Goal: Subscribe to service/newsletter

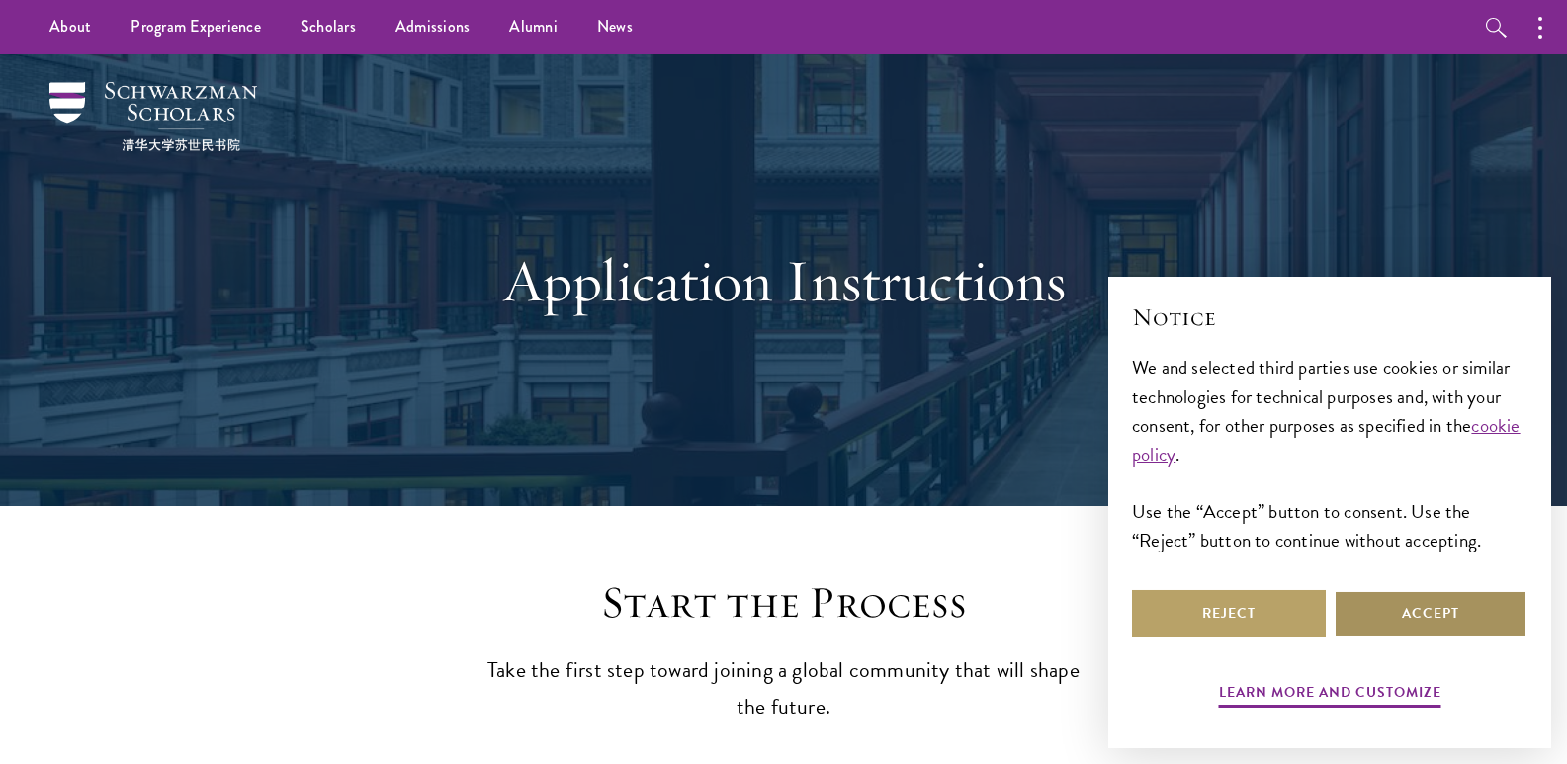
click at [1401, 632] on button "Accept" at bounding box center [1431, 613] width 194 height 47
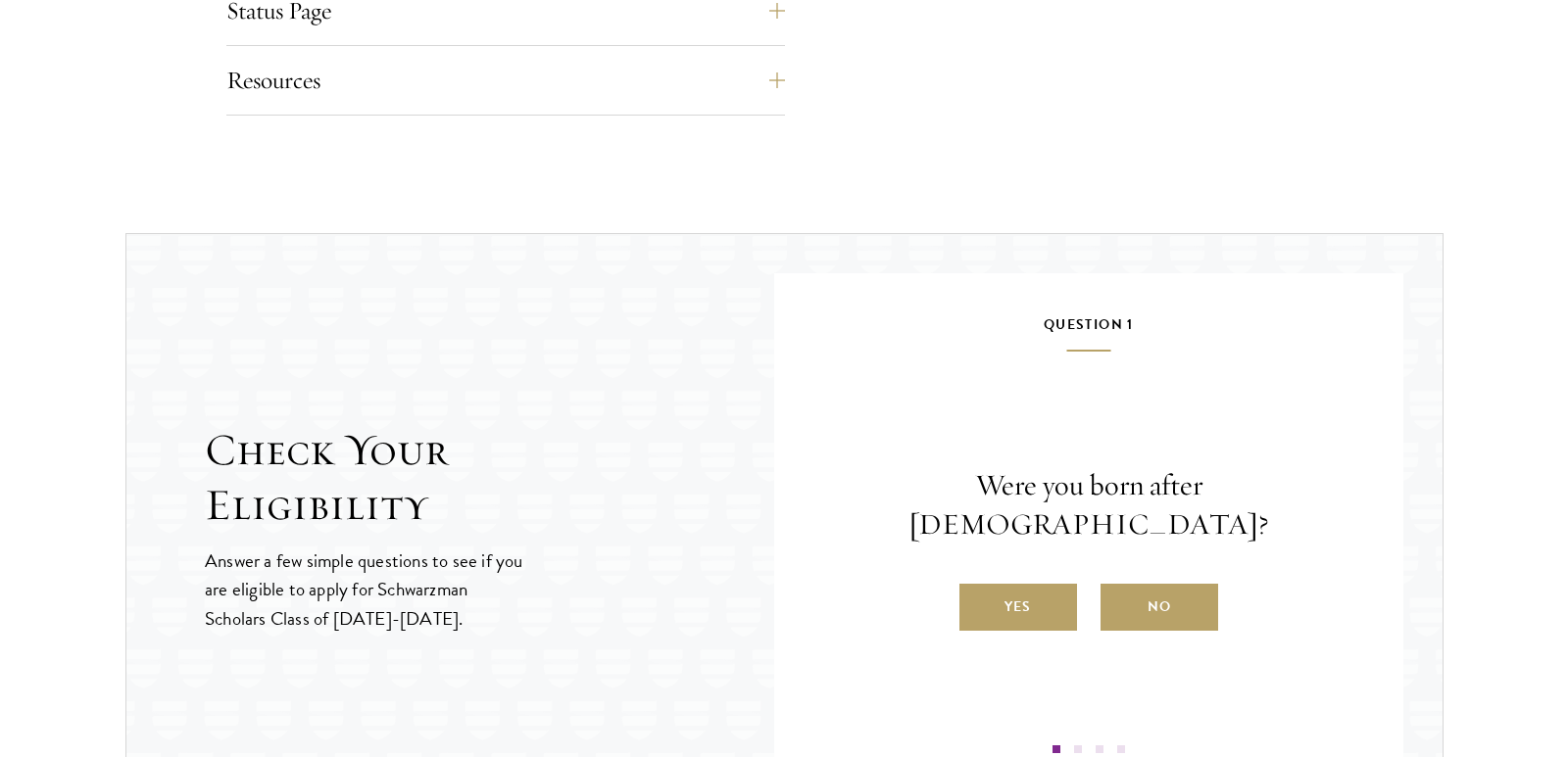
scroll to position [1959, 0]
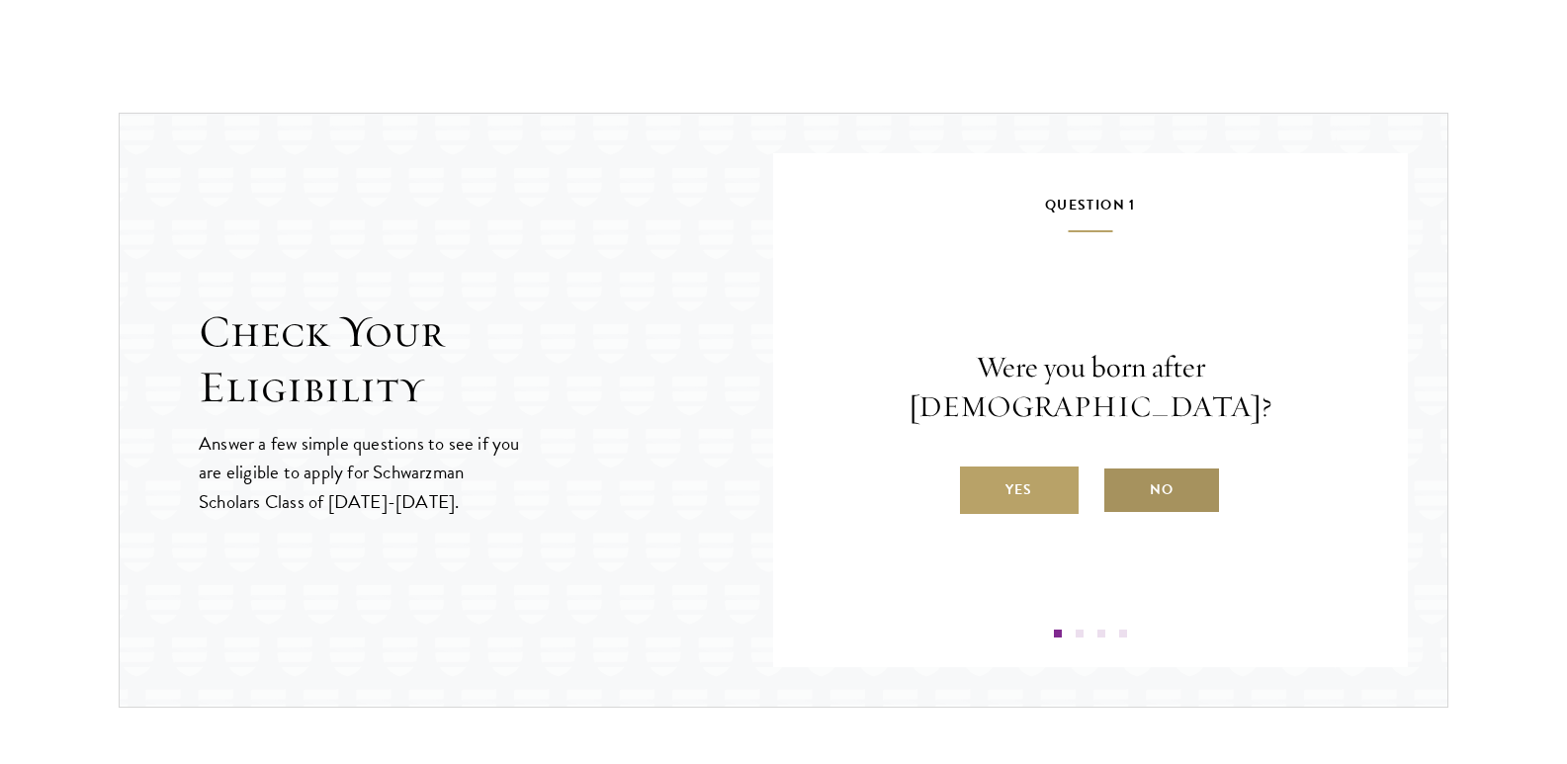
click at [1180, 469] on label "No" at bounding box center [1161, 490] width 119 height 47
click at [1120, 469] on input "No" at bounding box center [1111, 478] width 18 height 18
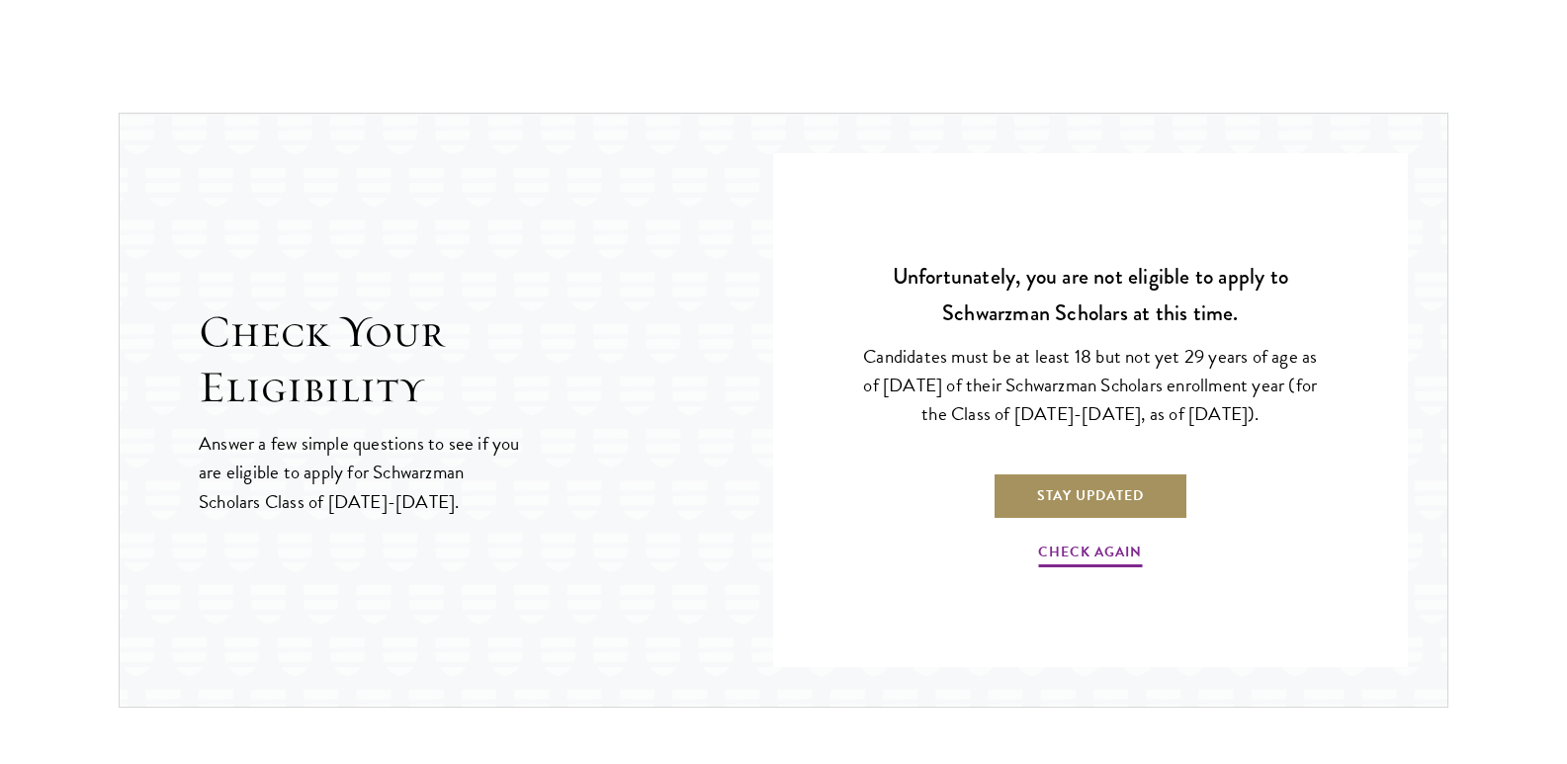
click at [1087, 488] on link "Stay Updated" at bounding box center [1091, 496] width 196 height 47
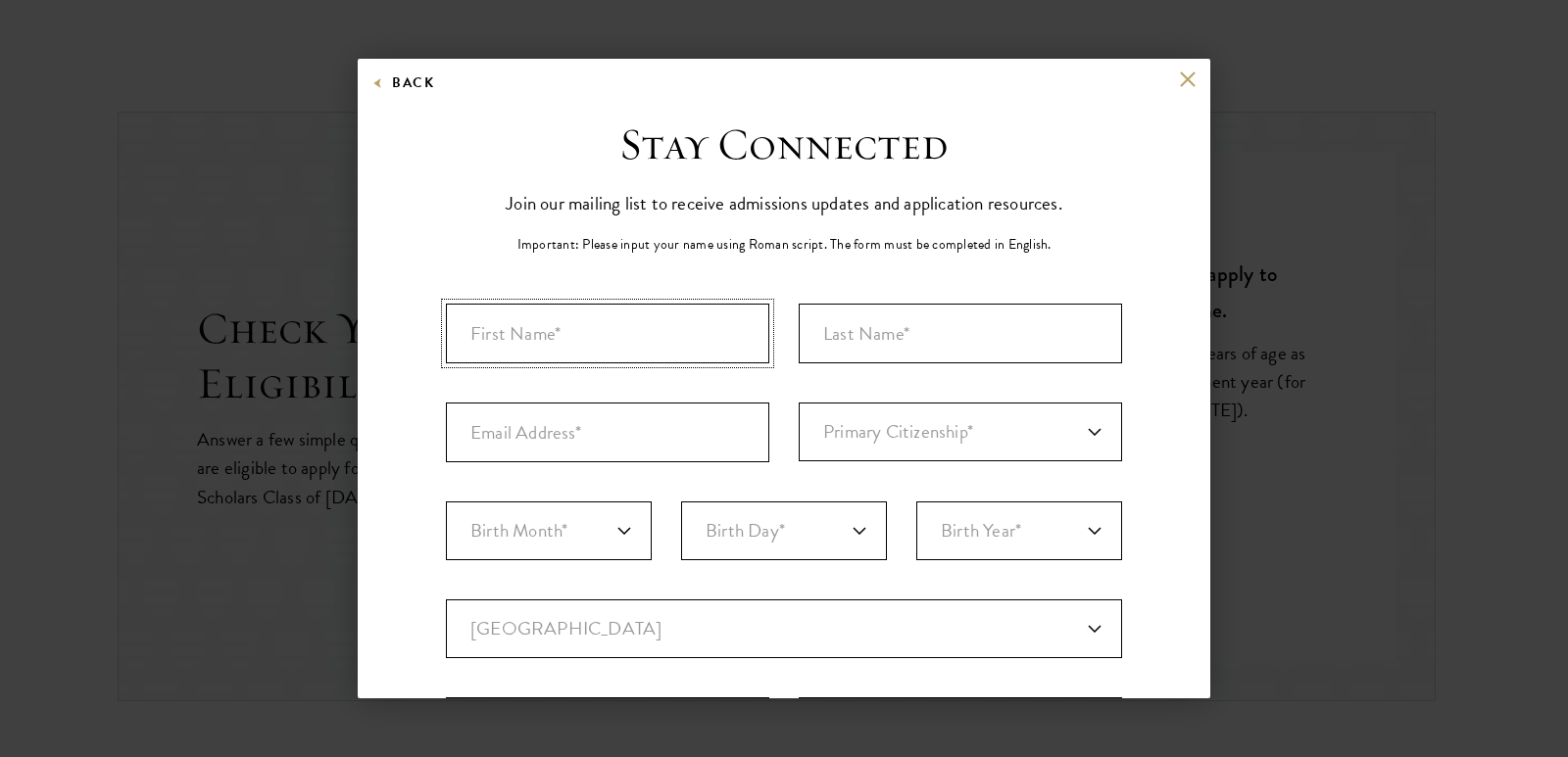
click at [584, 333] on input "First Name*" at bounding box center [608, 333] width 323 height 59
type input "Kumlegn"
type input "[PERSON_NAME]"
type input "[EMAIL_ADDRESS][DOMAIN_NAME]"
select select "ET"
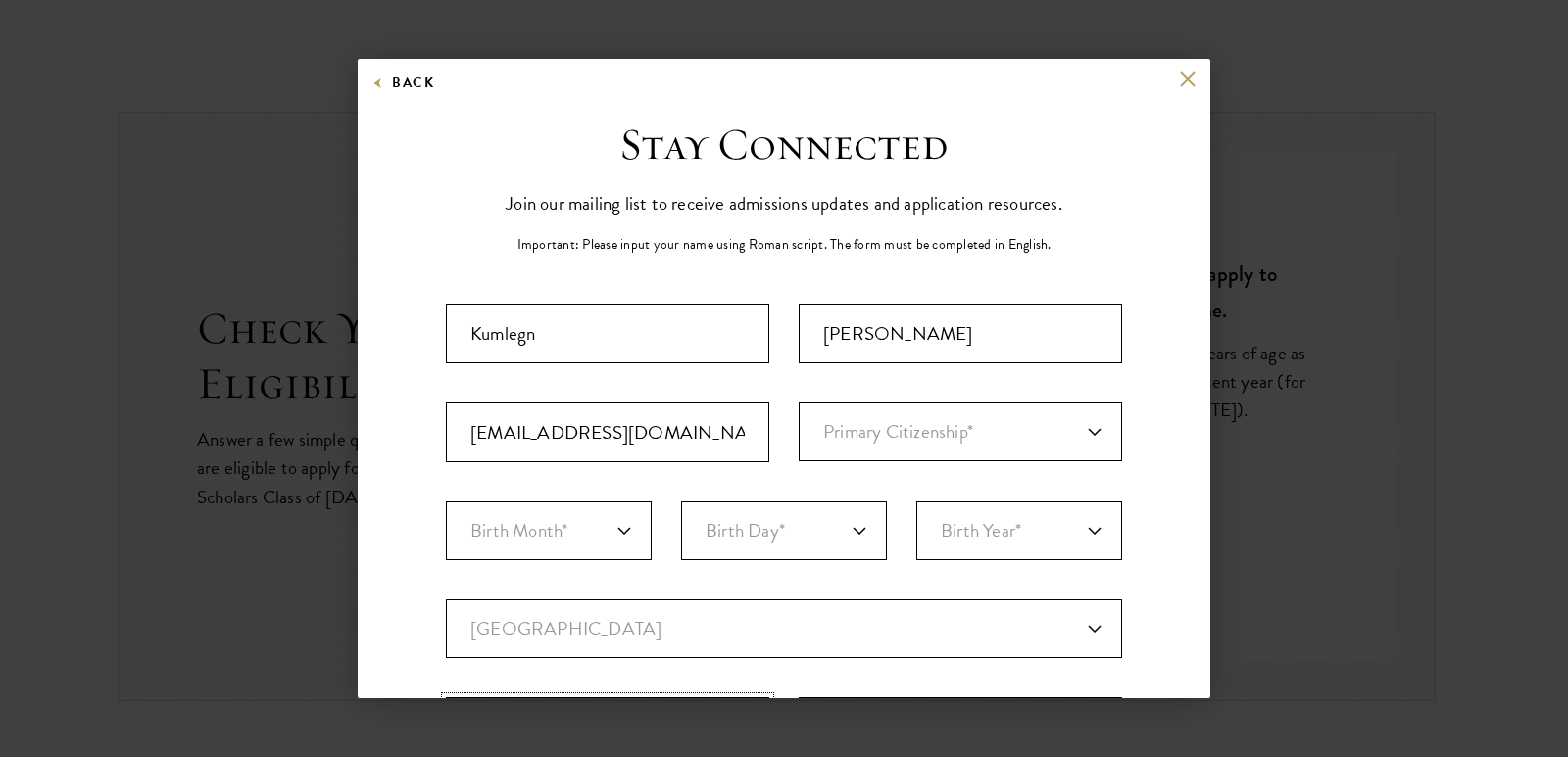
type input "[GEOGRAPHIC_DATA], [GEOGRAPHIC_DATA]"
select select
click at [901, 345] on input "[PERSON_NAME]" at bounding box center [960, 333] width 323 height 59
type input "[PERSON_NAME]"
click at [1027, 439] on select "Primary Citizenship* [GEOGRAPHIC_DATA] [DEMOGRAPHIC_DATA] [DEMOGRAPHIC_DATA] [D…" at bounding box center [960, 431] width 323 height 58
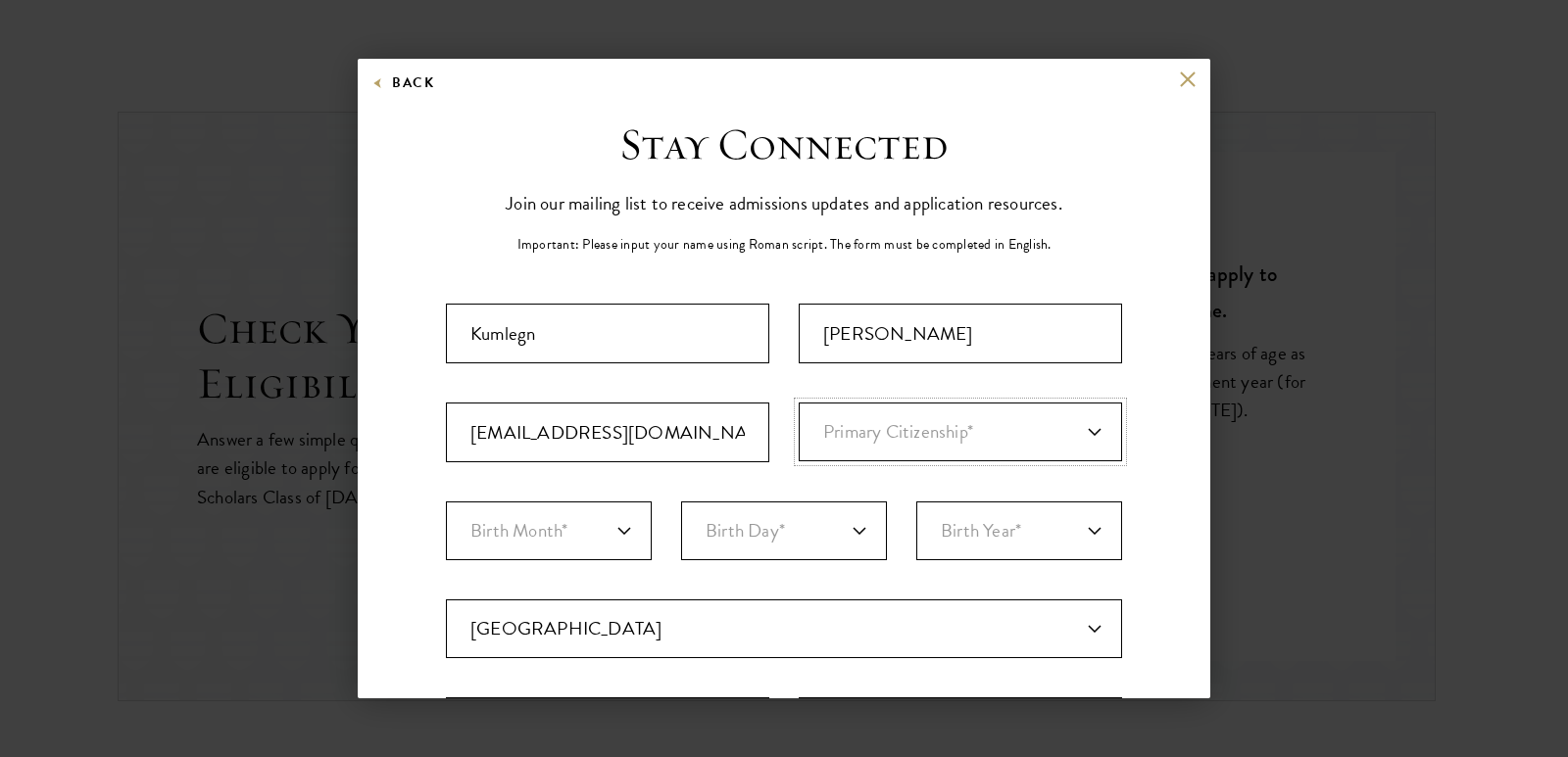
select select "ET"
click at [799, 402] on select "Primary Citizenship* [GEOGRAPHIC_DATA] [DEMOGRAPHIC_DATA] [DEMOGRAPHIC_DATA] [D…" at bounding box center [960, 431] width 323 height 58
click at [592, 523] on select "Birth Month* January February March April May June July August September Octobe…" at bounding box center [549, 530] width 206 height 58
select select "11"
click at [446, 501] on select "Birth Month* January February March April May June July August September Octobe…" at bounding box center [549, 530] width 206 height 58
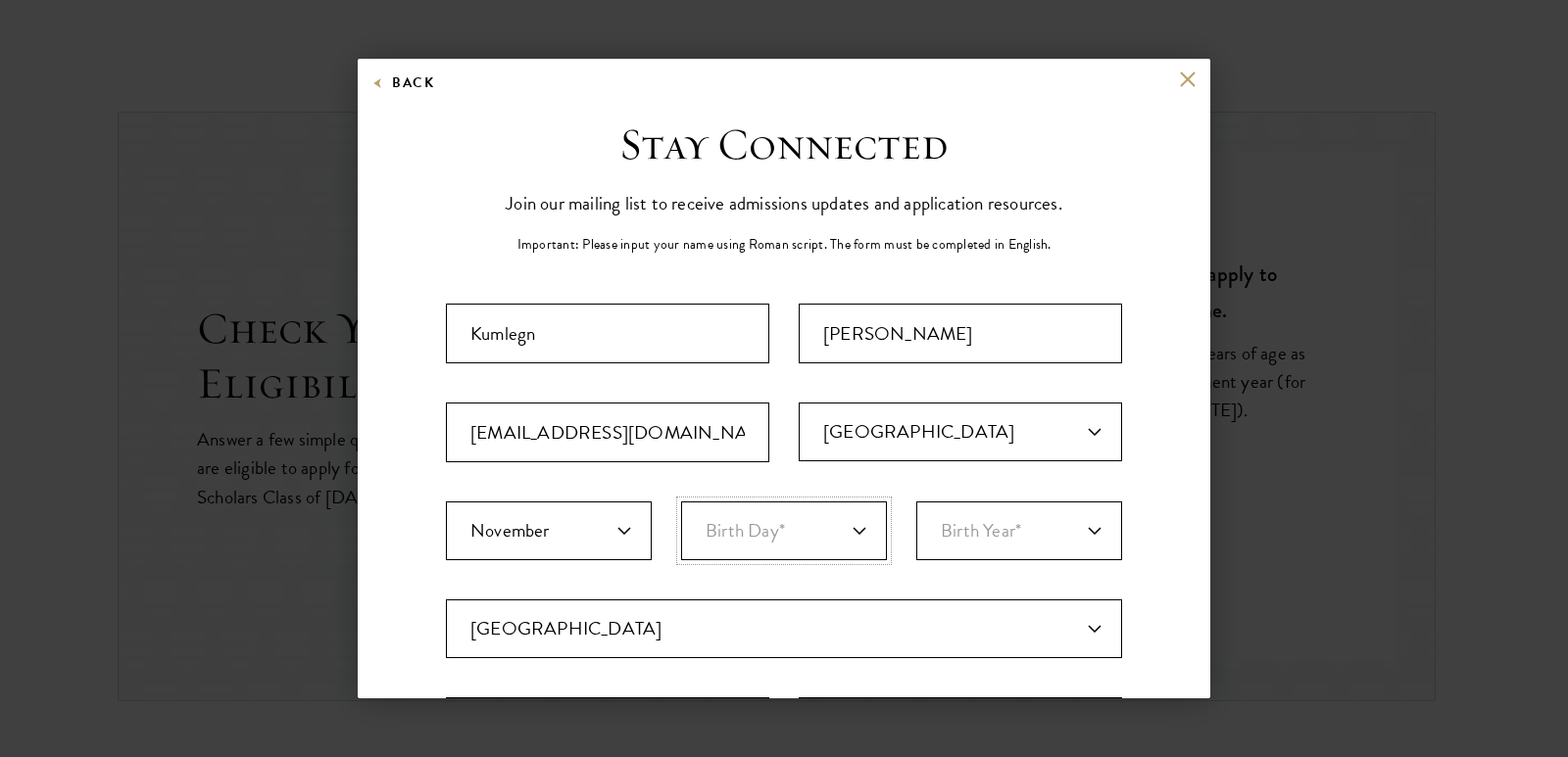
click at [773, 520] on select "Birth Day* 1 2 3 4 5 6 7 8 9 10 11 12 13 14 15 16 17 18 19 20 21 22 23 24 25 26…" at bounding box center [784, 530] width 206 height 58
select select "12"
click at [681, 501] on select "Birth Day* 1 2 3 4 5 6 7 8 9 10 11 12 13 14 15 16 17 18 19 20 21 22 23 24 25 26…" at bounding box center [784, 530] width 206 height 58
click at [995, 534] on select "Birth Year* [DEMOGRAPHIC_DATA] [DEMOGRAPHIC_DATA] [DEMOGRAPHIC_DATA] [DEMOGRAPH…" at bounding box center [1019, 530] width 206 height 58
select select "1992"
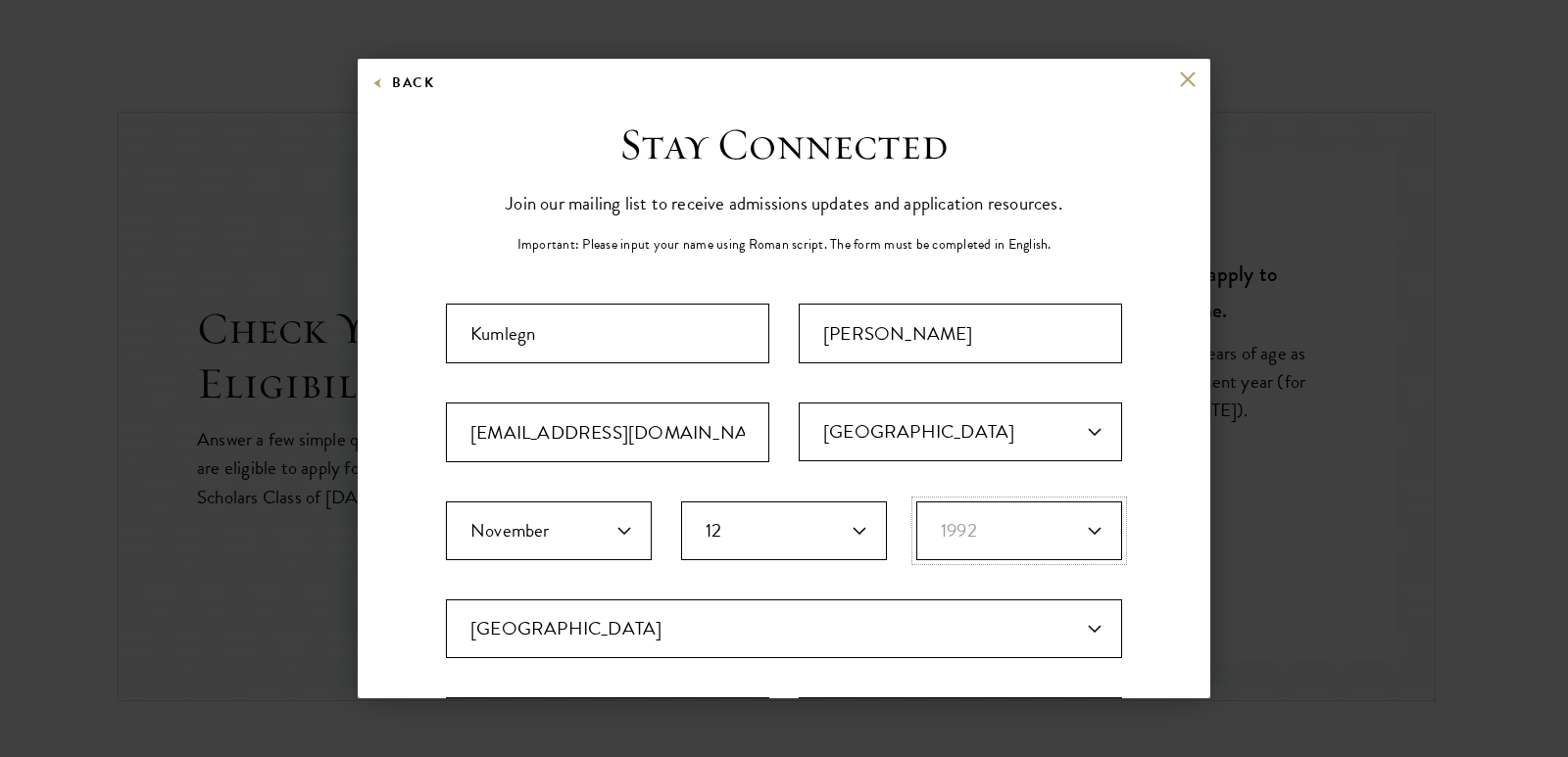
click at [916, 501] on select "Birth Year* [DEMOGRAPHIC_DATA] [DEMOGRAPHIC_DATA] [DEMOGRAPHIC_DATA] [DEMOGRAPH…" at bounding box center [1019, 530] width 206 height 58
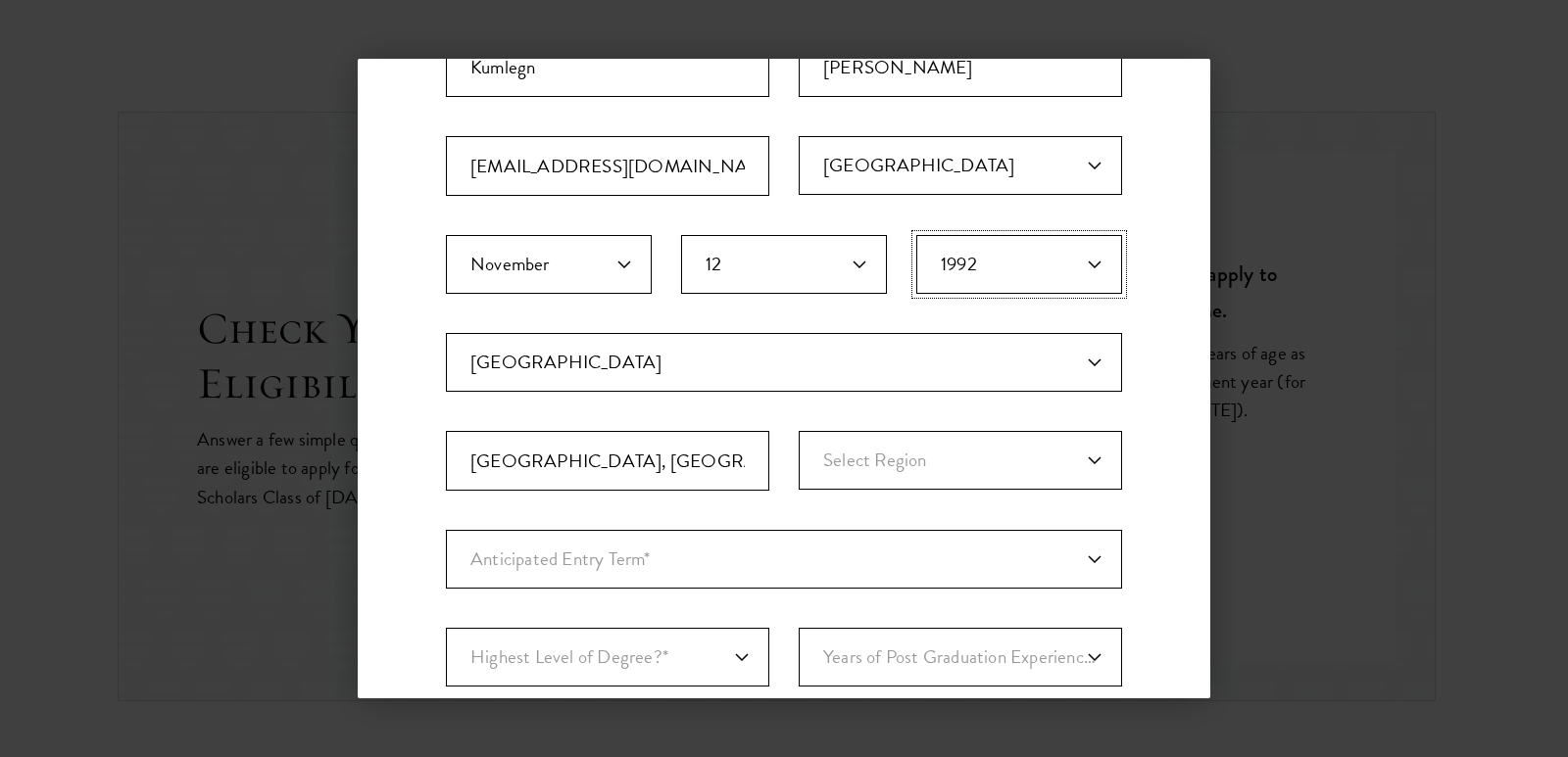
scroll to position [294, 0]
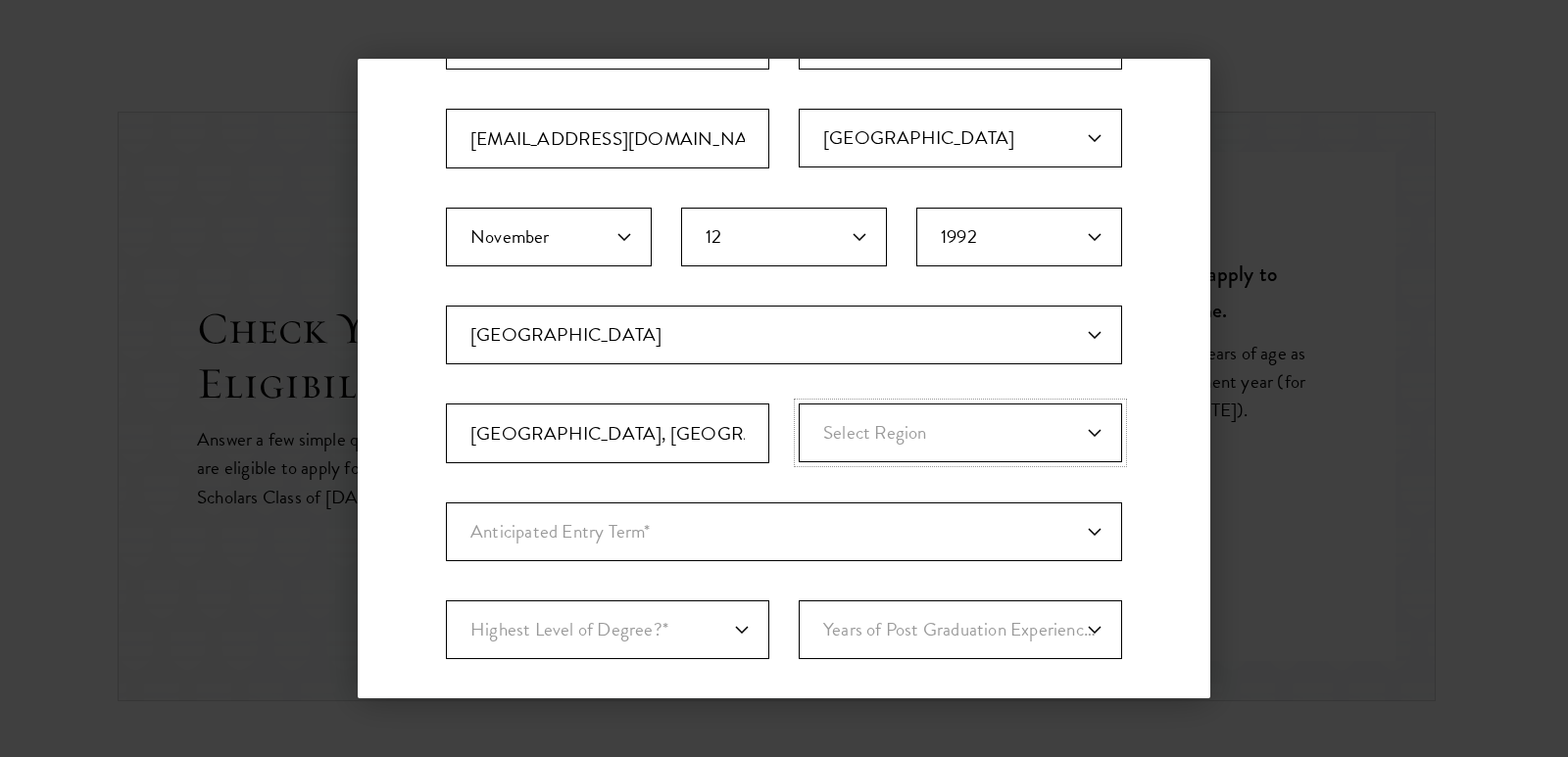
click at [1071, 424] on select "Select Region [GEOGRAPHIC_DATA] Afar [GEOGRAPHIC_DATA] [GEOGRAPHIC_DATA]-[GEOGR…" at bounding box center [960, 432] width 323 height 58
select select "[GEOGRAPHIC_DATA]"
click at [799, 403] on select "Select Region [GEOGRAPHIC_DATA] Afar [GEOGRAPHIC_DATA] [GEOGRAPHIC_DATA]-[GEOGR…" at bounding box center [960, 432] width 323 height 58
click at [684, 554] on select "Anticipated Entry Term* [DATE] (Application opens [DATE]) Just Exploring" at bounding box center [784, 531] width 676 height 58
select select "e64b8ab3-eabb-4867-96d5-7e6b4840665f"
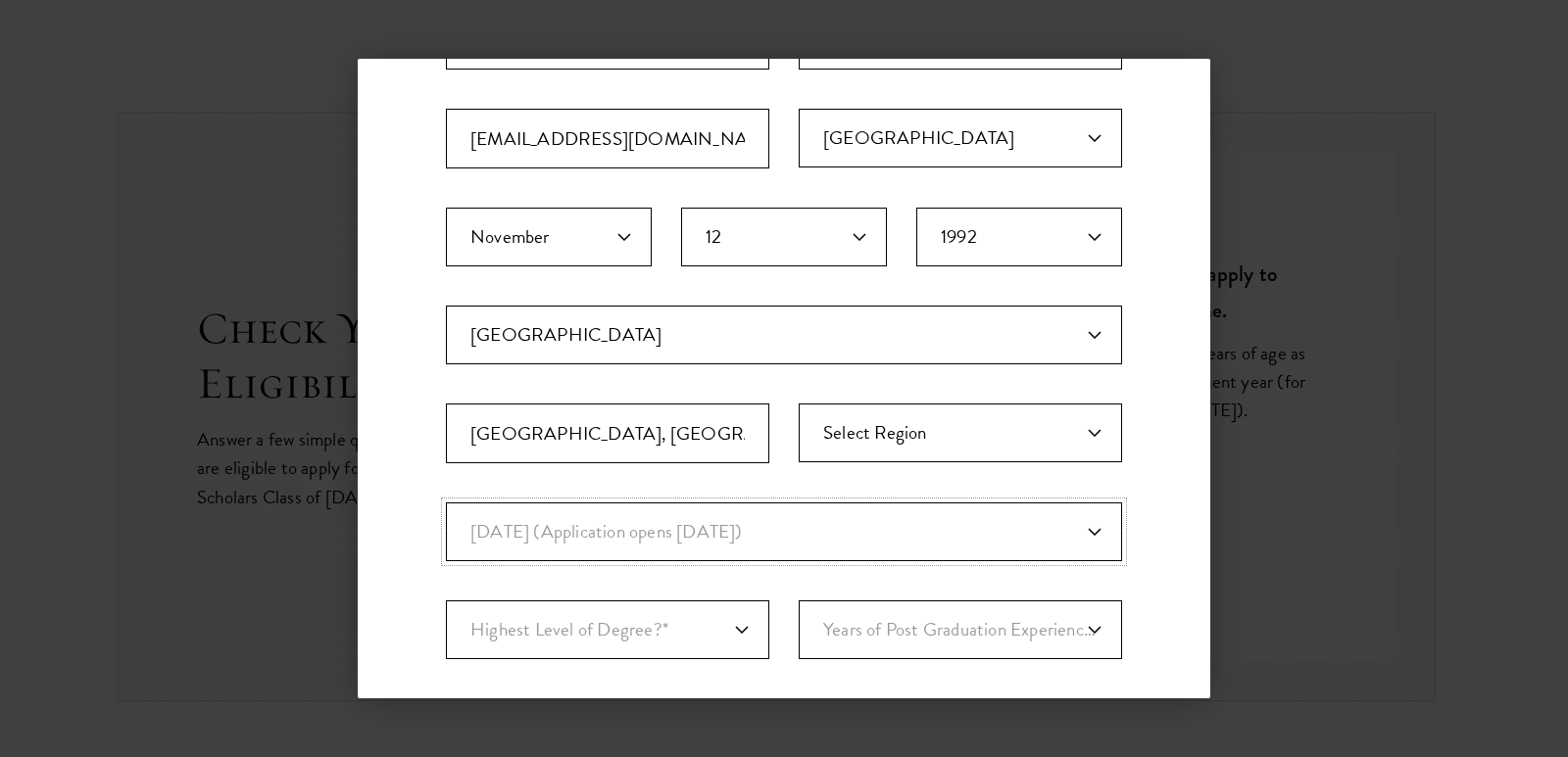
click at [446, 502] on select "Anticipated Entry Term* [DATE] (Application opens [DATE]) Just Exploring" at bounding box center [784, 531] width 676 height 58
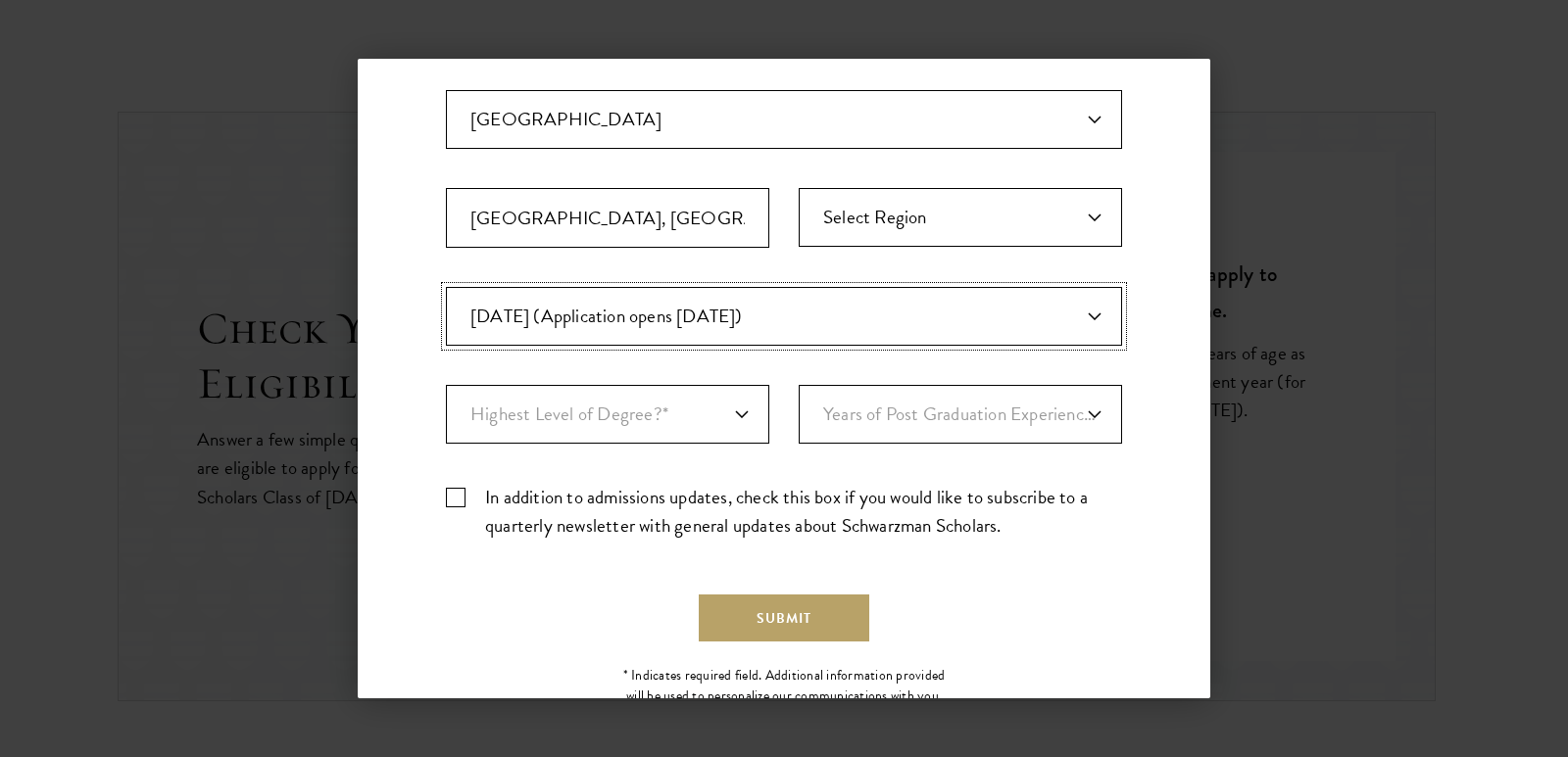
scroll to position [575, 0]
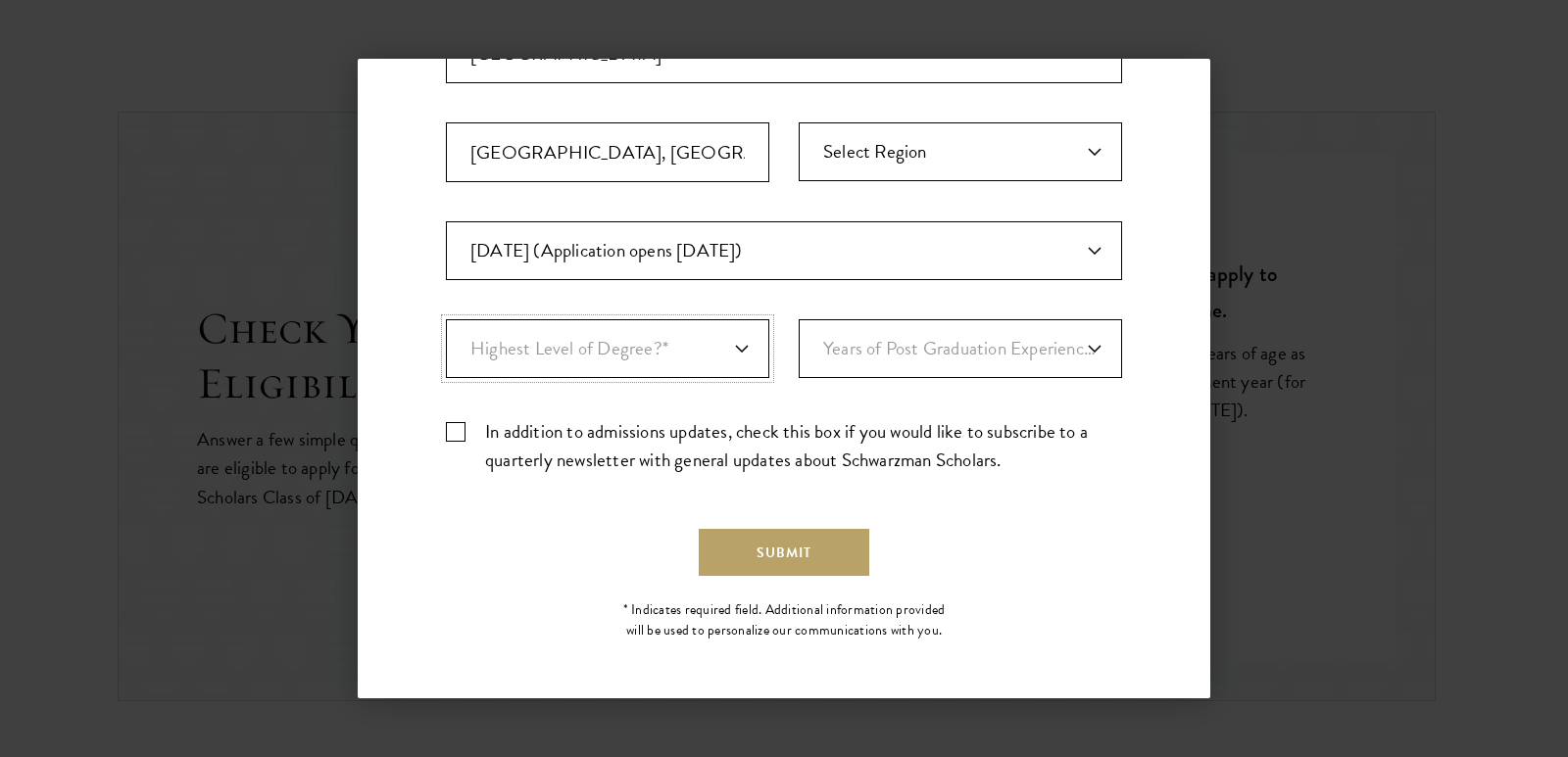
click at [739, 348] on select "Highest Level of Degree?* PHD Bachelor's Master's Current Undergraduate Student" at bounding box center [608, 348] width 323 height 58
select select "baef124f-e103-44b1-8ca6-5d0669438e44"
click at [446, 319] on select "Highest Level of Degree?* PHD Bachelor's Master's Current Undergraduate Student" at bounding box center [608, 348] width 323 height 58
click at [899, 348] on select "Years of Post Graduation Experience?* 1 2 3 4 5 6 7 8 9 10" at bounding box center [960, 348] width 323 height 58
select select "3"
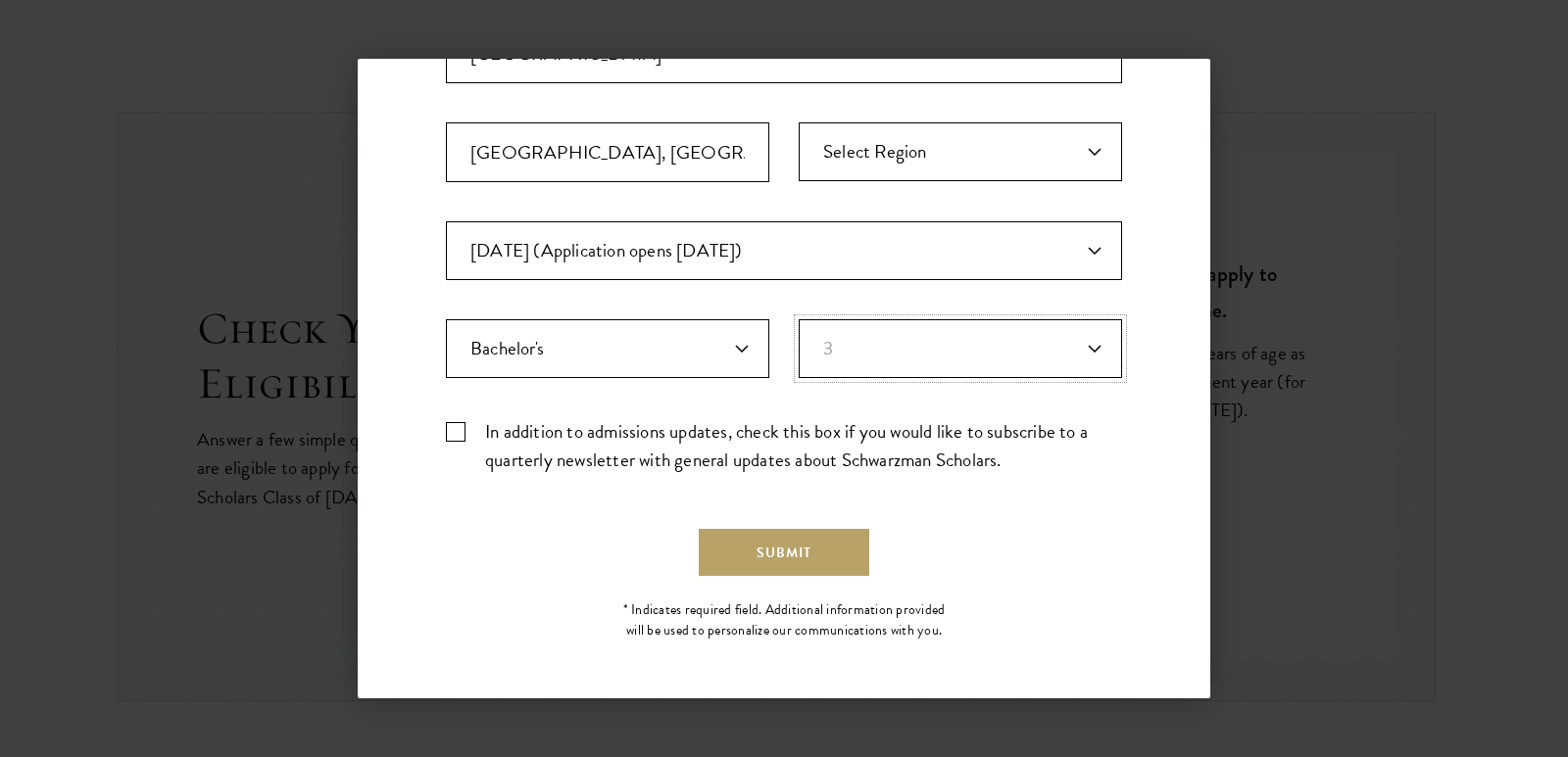
click at [799, 319] on select "Years of Post Graduation Experience?* 1 2 3 4 5 6 7 8 9 10" at bounding box center [960, 348] width 323 height 58
click at [450, 432] on label "In addition to admissions updates, check this box if you would like to subscrib…" at bounding box center [784, 445] width 676 height 56
click at [450, 430] on input "In addition to admissions updates, check this box if you would like to subscrib…" at bounding box center [784, 423] width 676 height 13
checkbox input "true"
click at [787, 550] on button "Submit" at bounding box center [784, 552] width 170 height 47
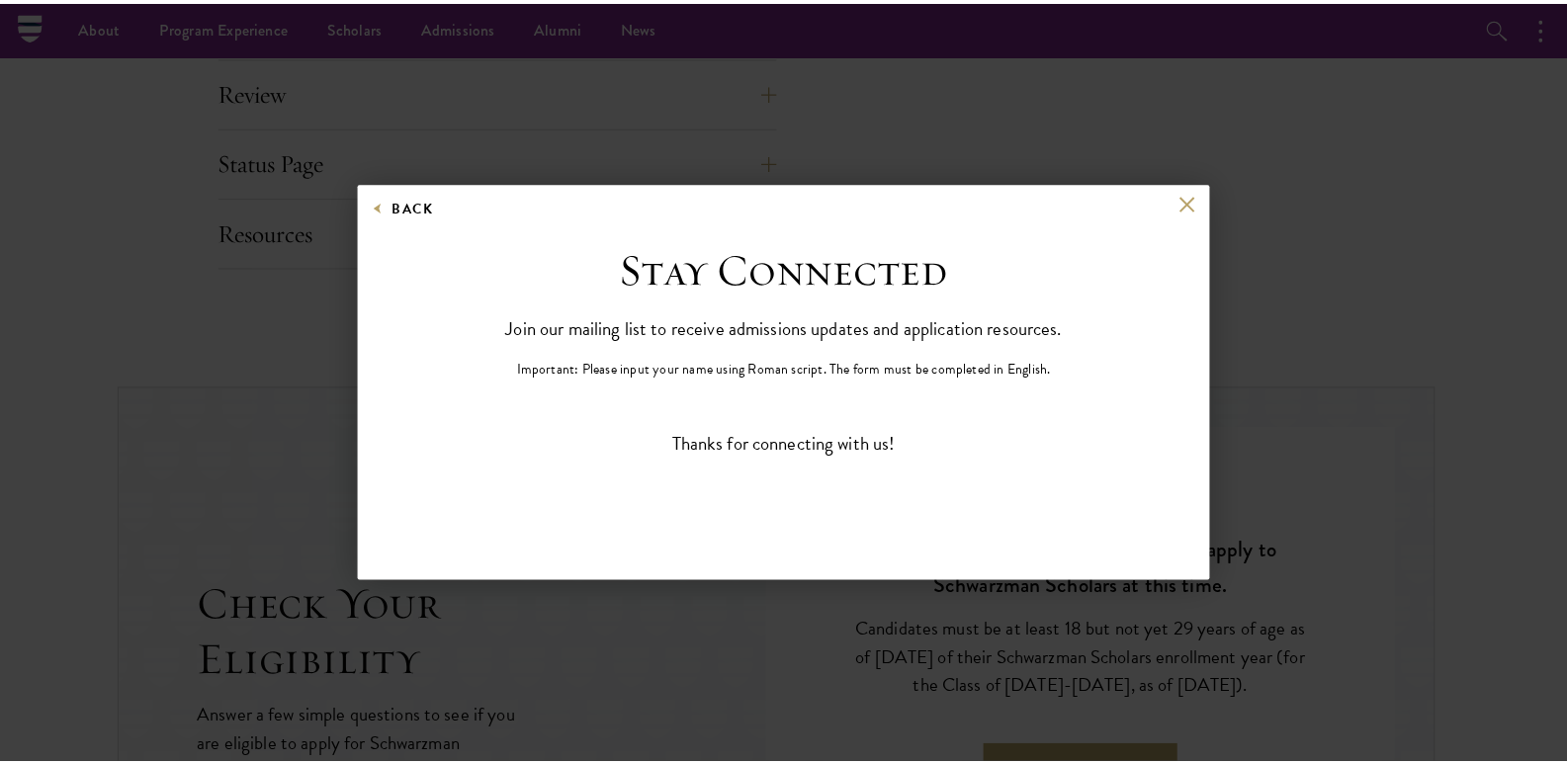
scroll to position [0, 0]
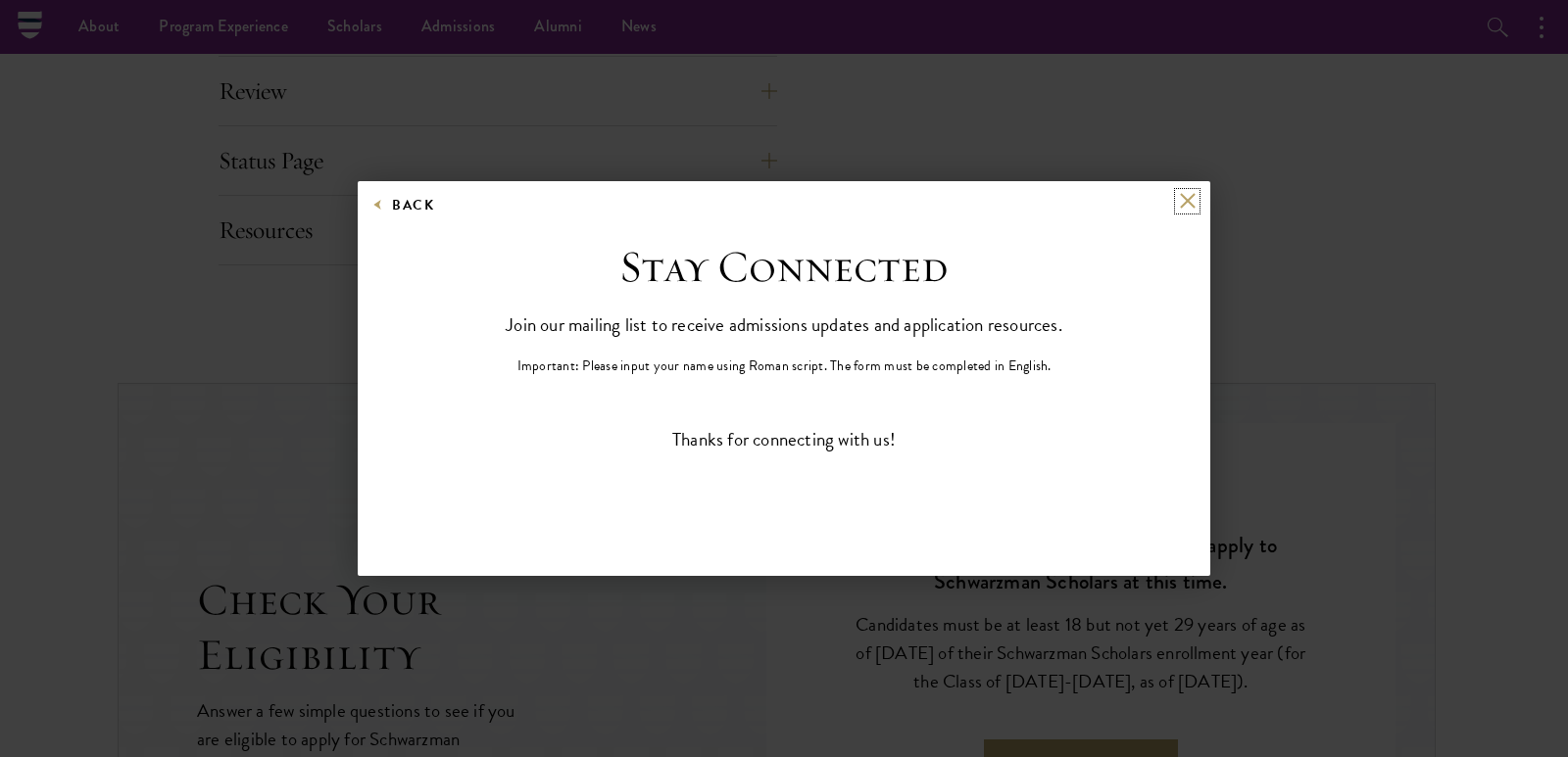
click at [1187, 198] on button at bounding box center [1186, 201] width 17 height 17
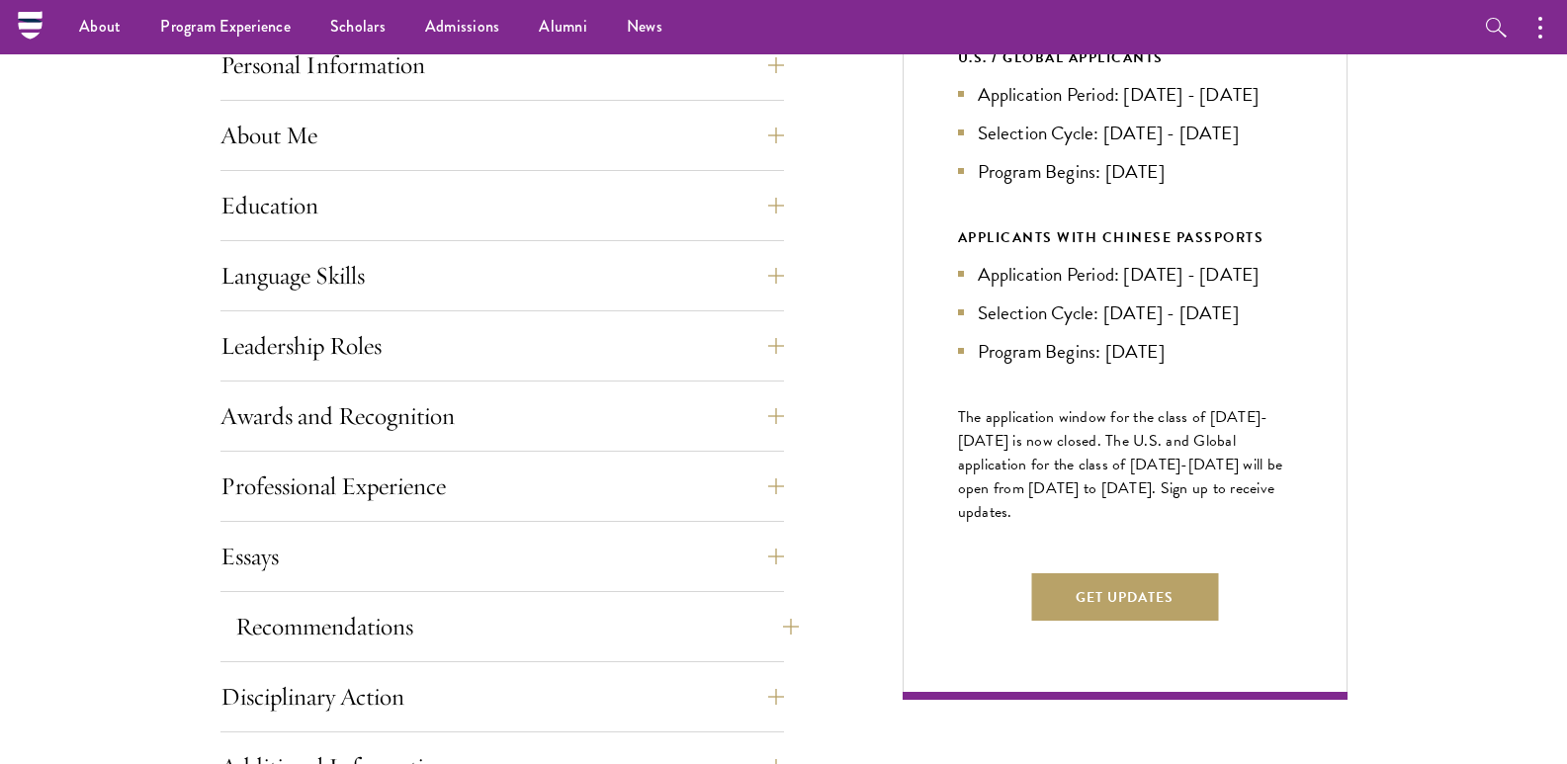
scroll to position [517, 0]
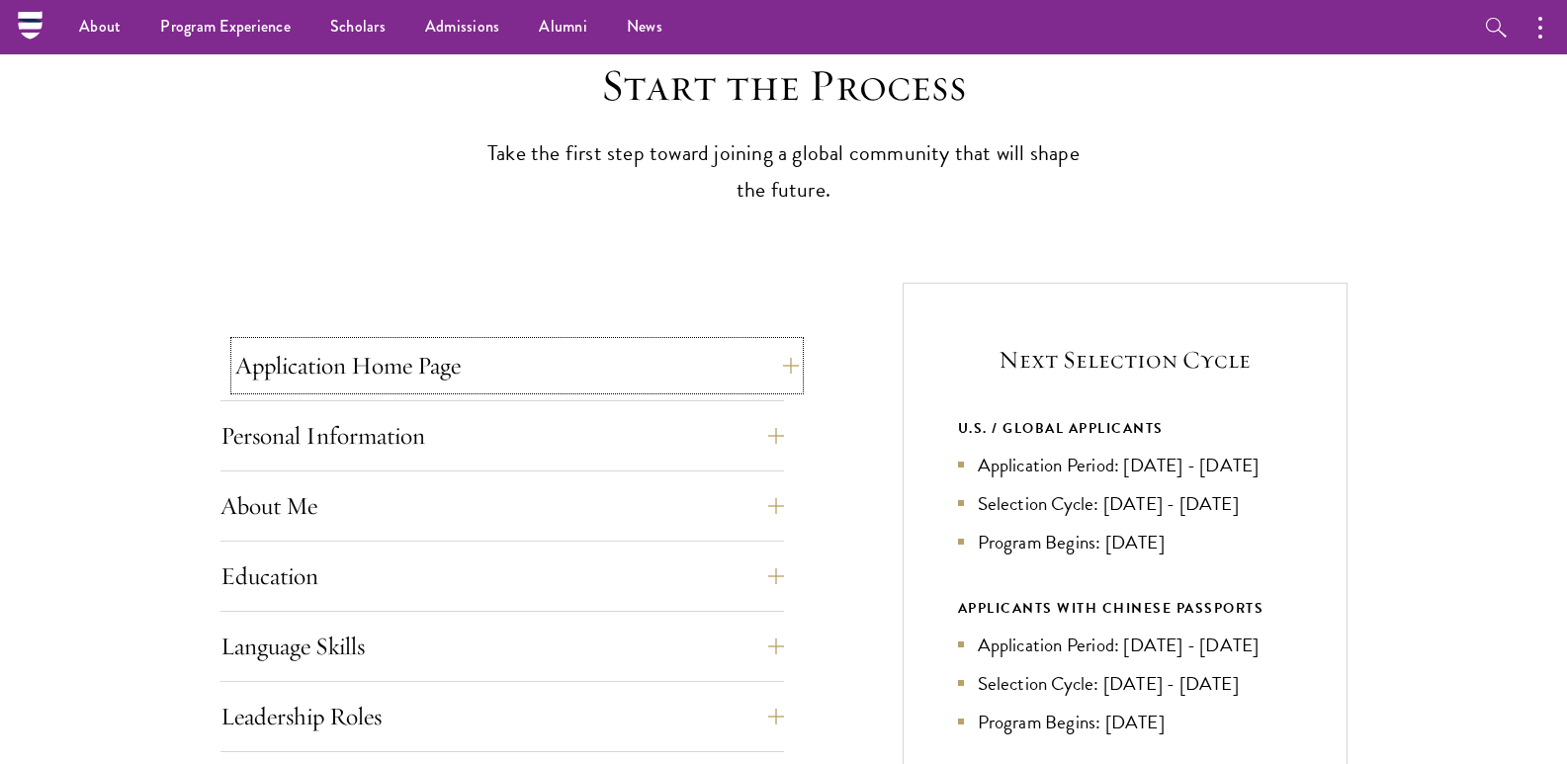
click at [365, 364] on button "Application Home Page" at bounding box center [516, 365] width 563 height 47
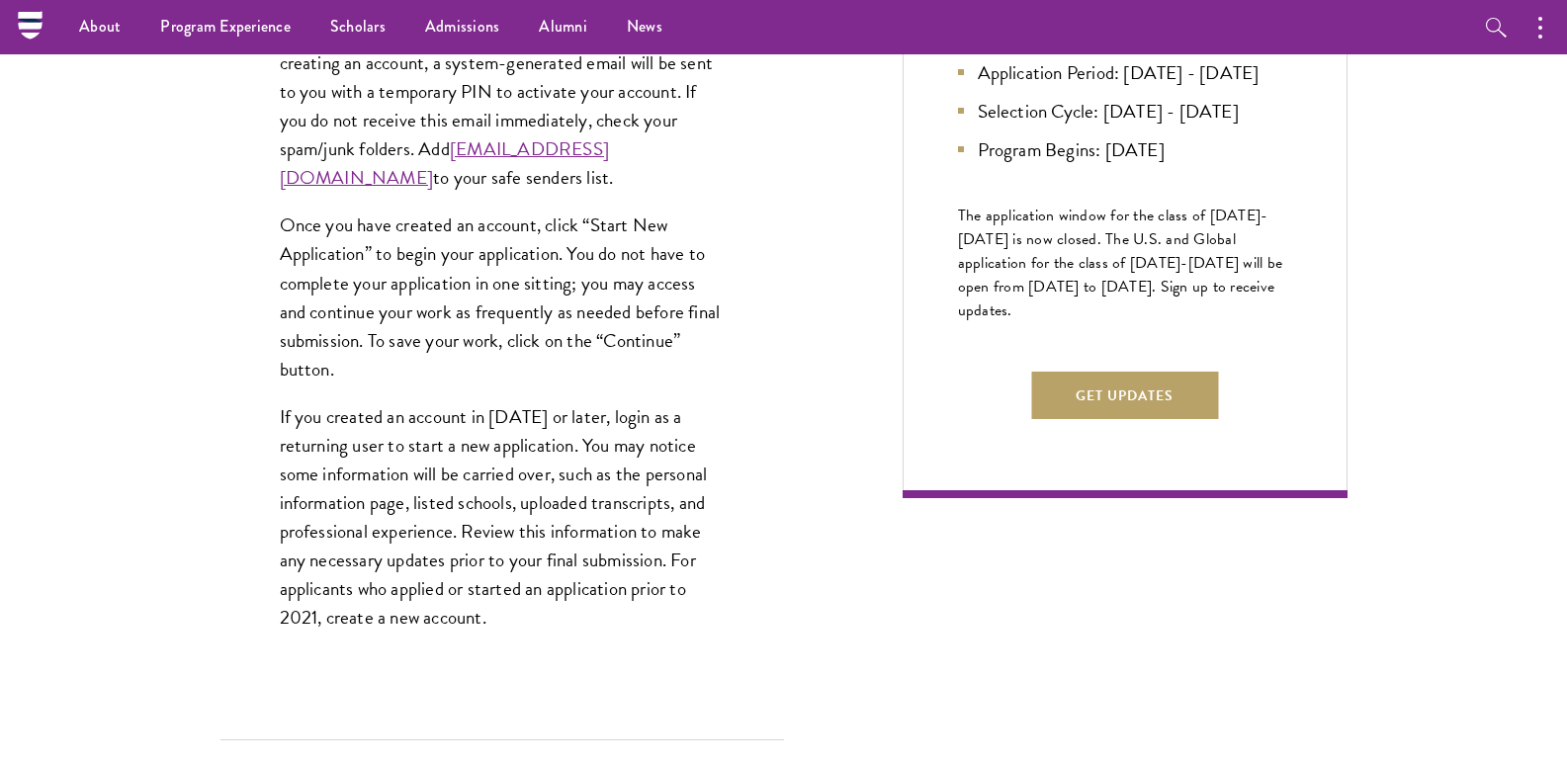
scroll to position [715, 0]
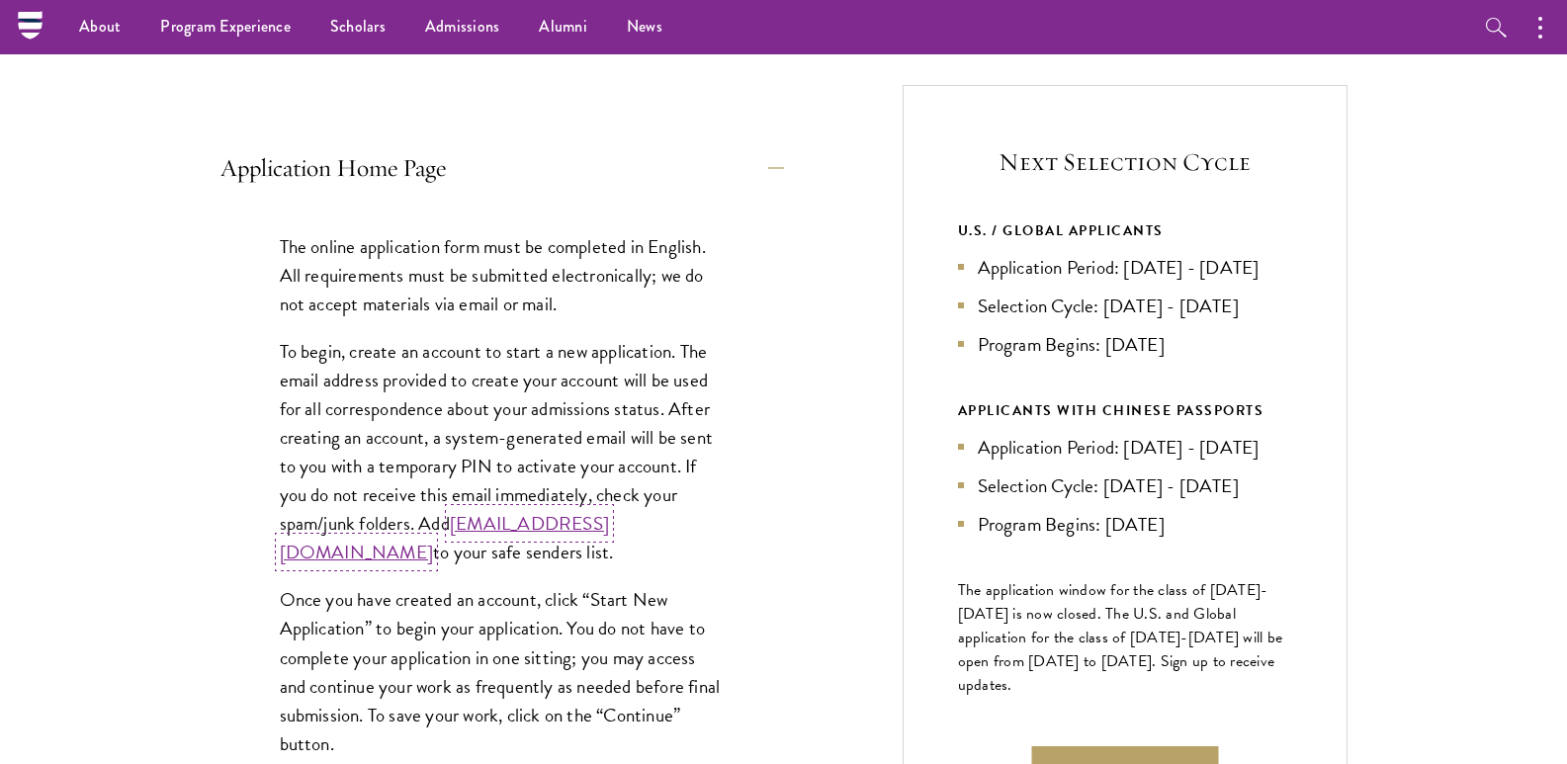
click at [489, 553] on link "[EMAIL_ADDRESS][DOMAIN_NAME]" at bounding box center [444, 537] width 329 height 57
click at [386, 550] on link "[EMAIL_ADDRESS][DOMAIN_NAME]" at bounding box center [444, 537] width 329 height 57
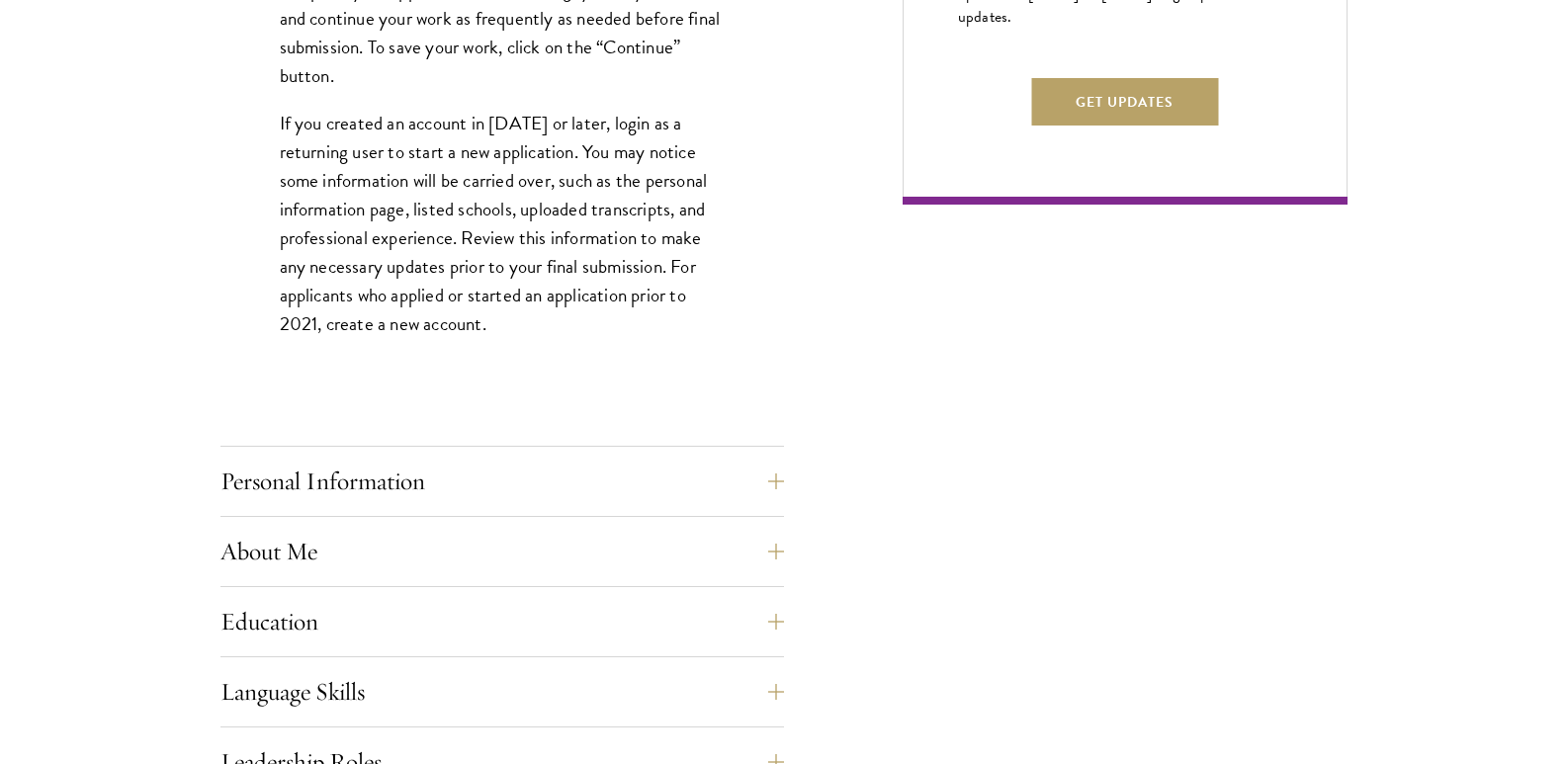
scroll to position [1407, 0]
